Goal: Navigation & Orientation: Find specific page/section

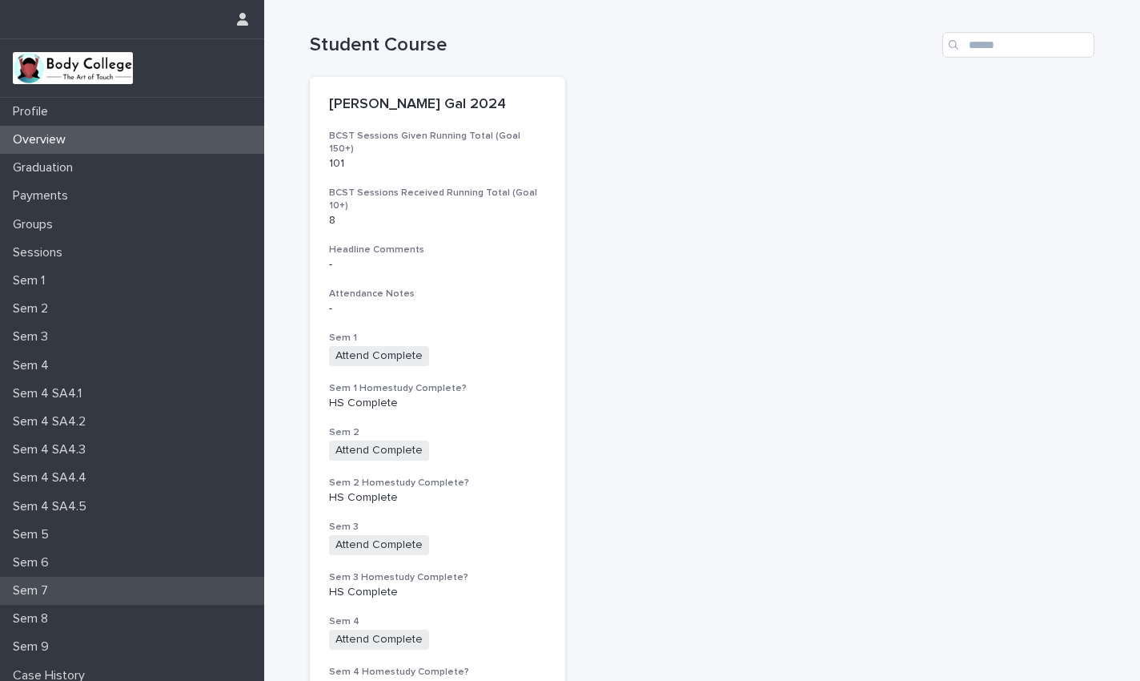
click at [74, 596] on div "Sem 7" at bounding box center [132, 590] width 264 height 28
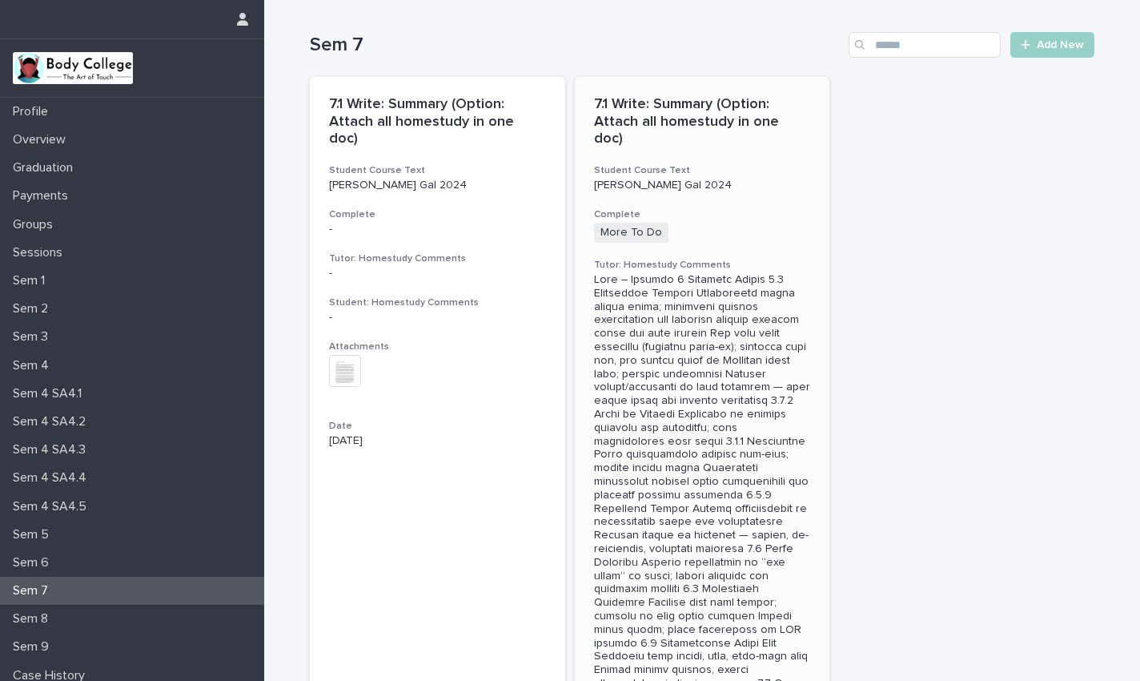
click at [803, 329] on div at bounding box center [702, 508] width 217 height 471
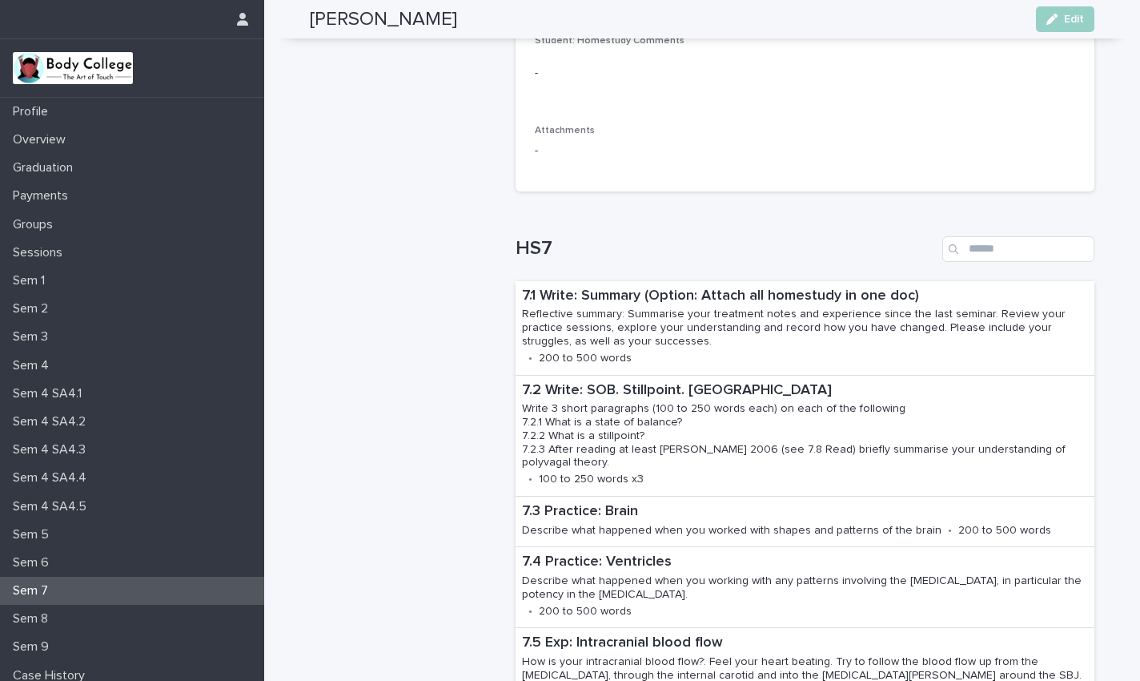
scroll to position [1201, 0]
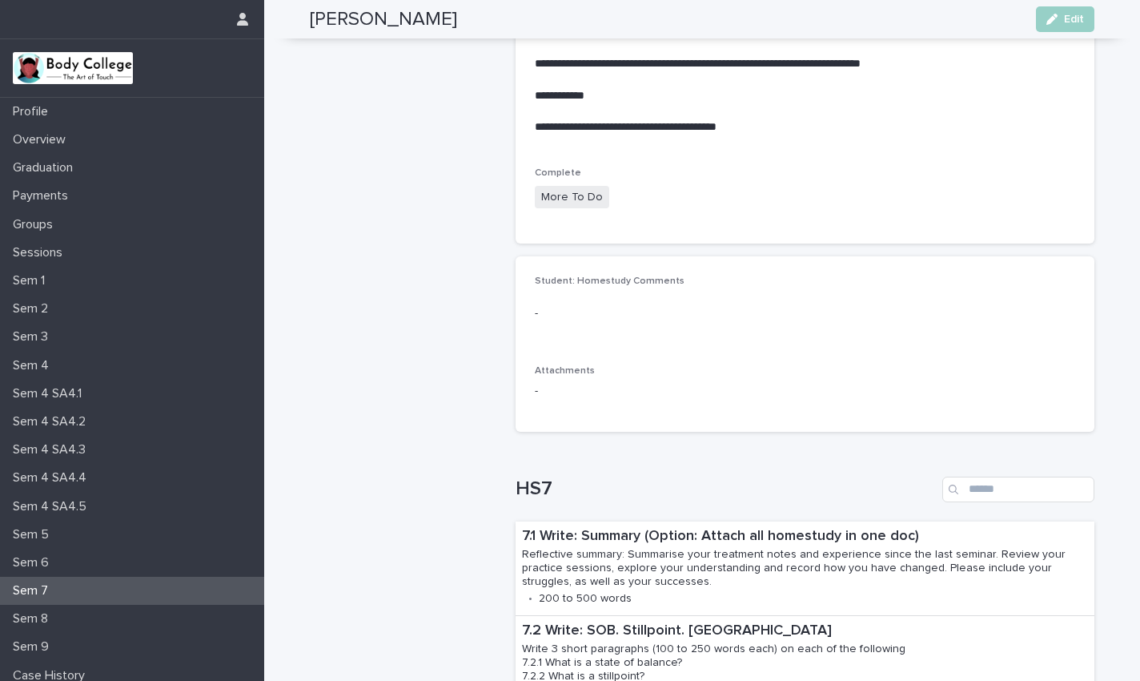
click at [70, 589] on div "Sem 7" at bounding box center [132, 590] width 264 height 28
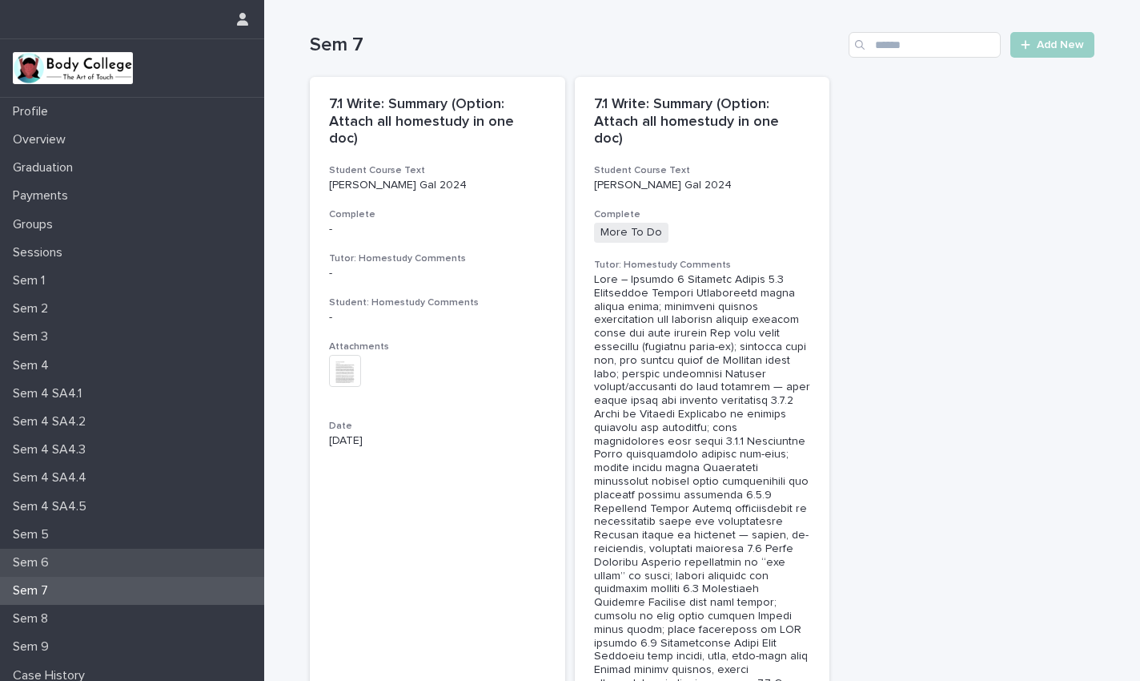
click at [40, 560] on p "Sem 6" at bounding box center [33, 562] width 55 height 15
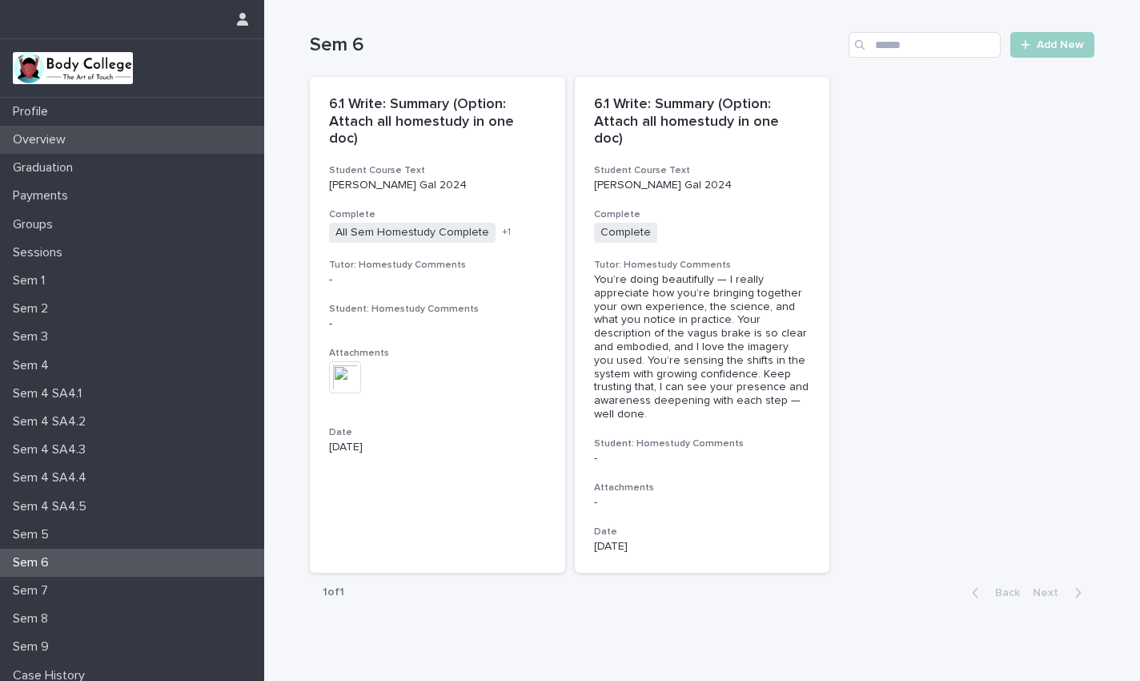
click at [45, 138] on p "Overview" at bounding box center [42, 139] width 72 height 15
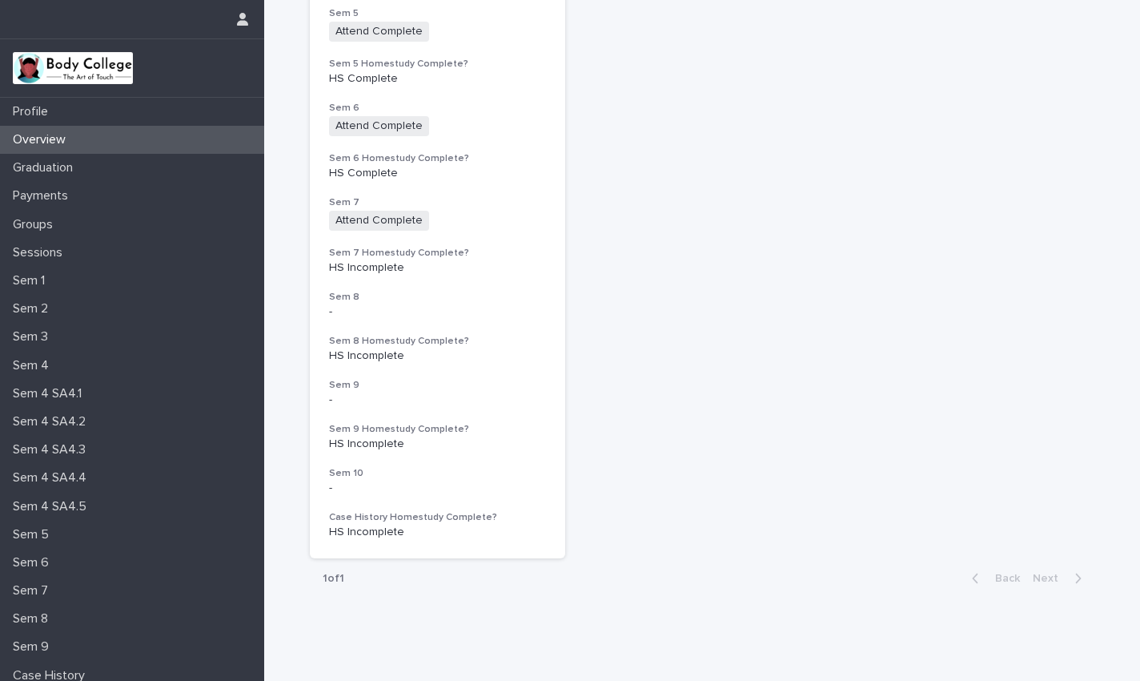
scroll to position [719, 0]
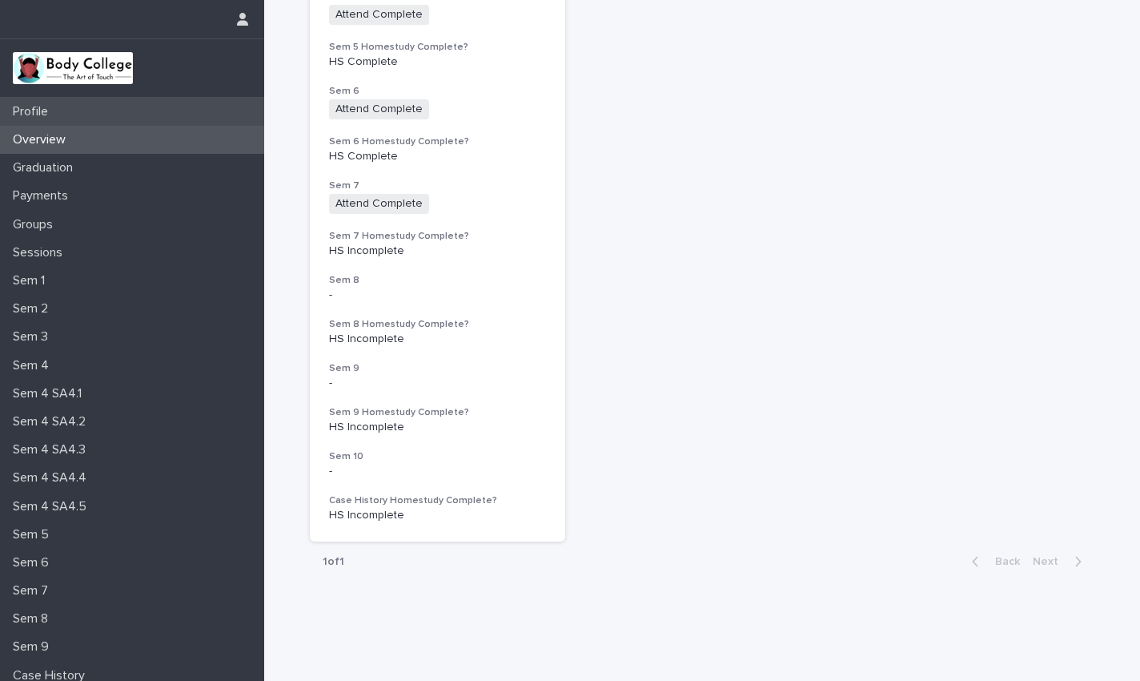
click at [37, 106] on p "Profile" at bounding box center [33, 111] width 54 height 15
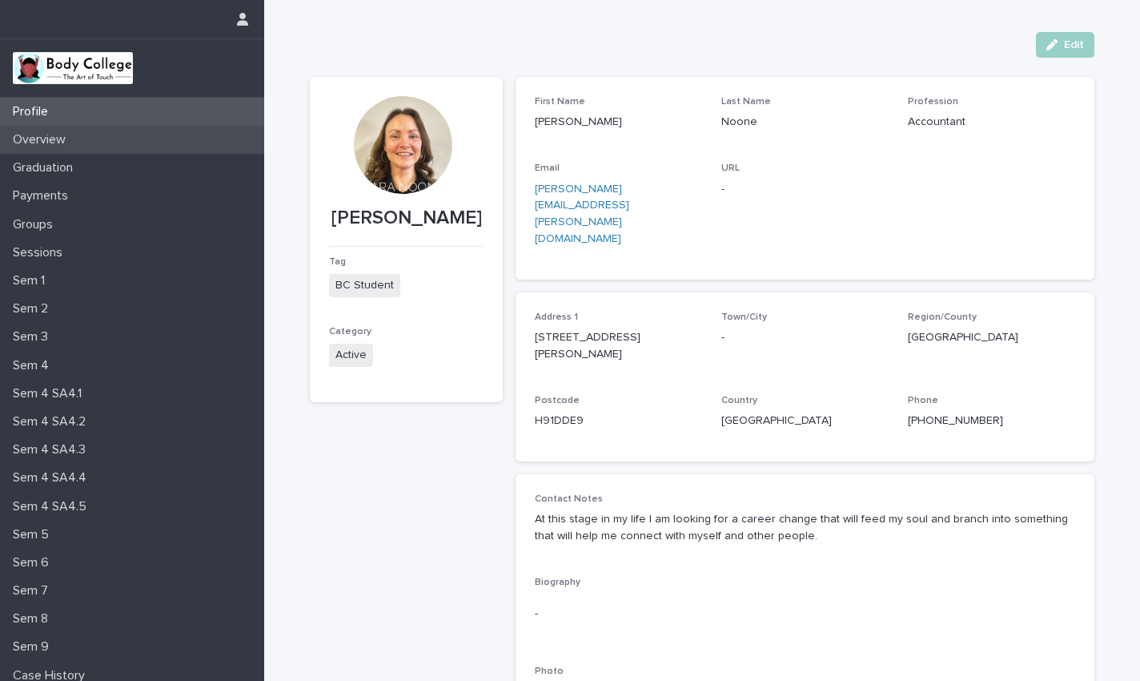
click at [48, 131] on div "Overview" at bounding box center [132, 140] width 264 height 28
